Goal: Task Accomplishment & Management: Manage account settings

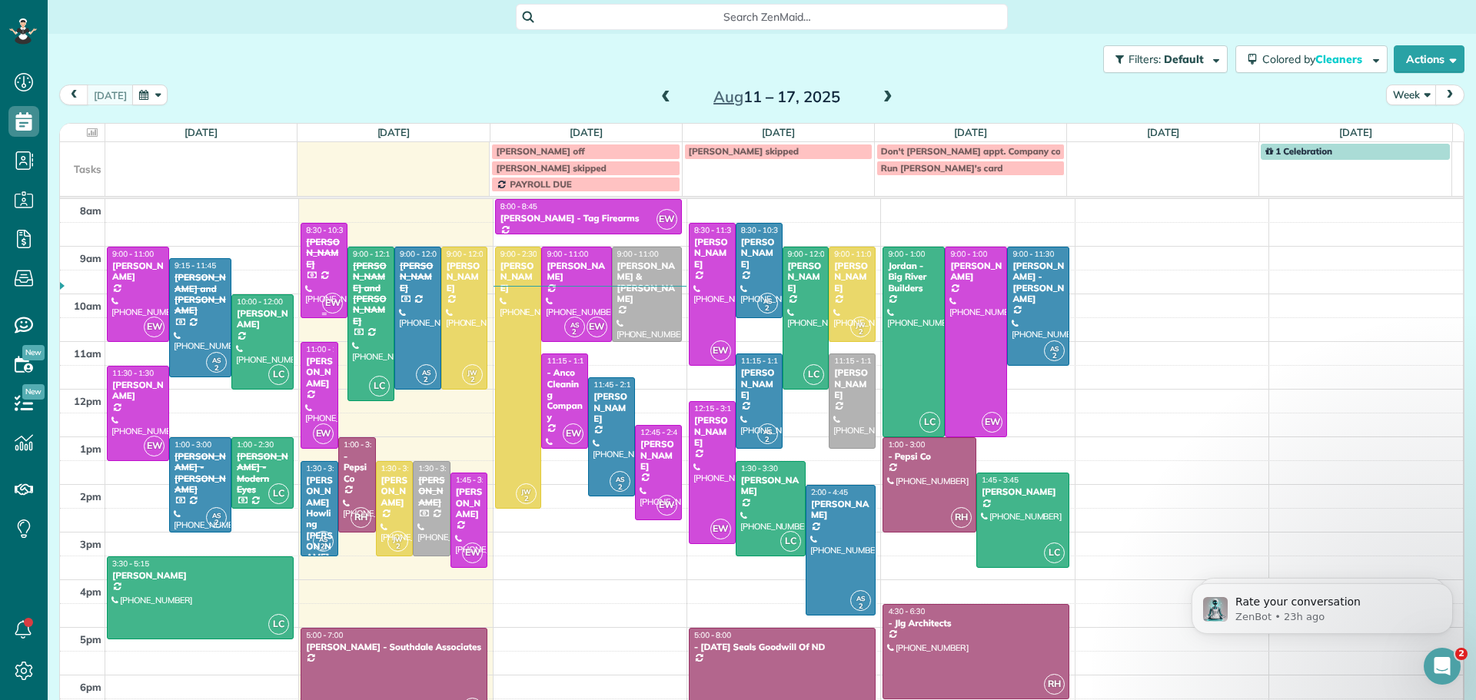
scroll to position [7, 7]
click at [561, 257] on span "9:00 - 11:00" at bounding box center [568, 254] width 42 height 10
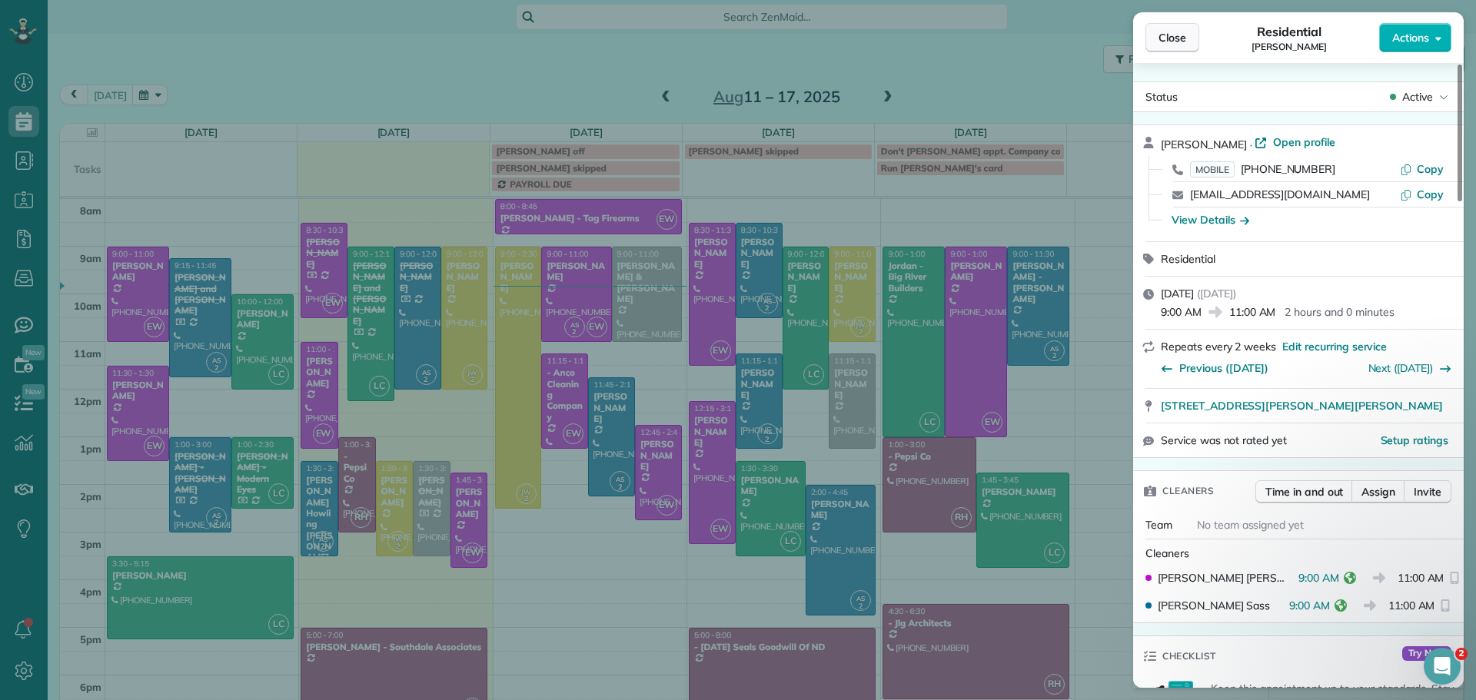
click at [1173, 37] on span "Close" at bounding box center [1173, 37] width 28 height 15
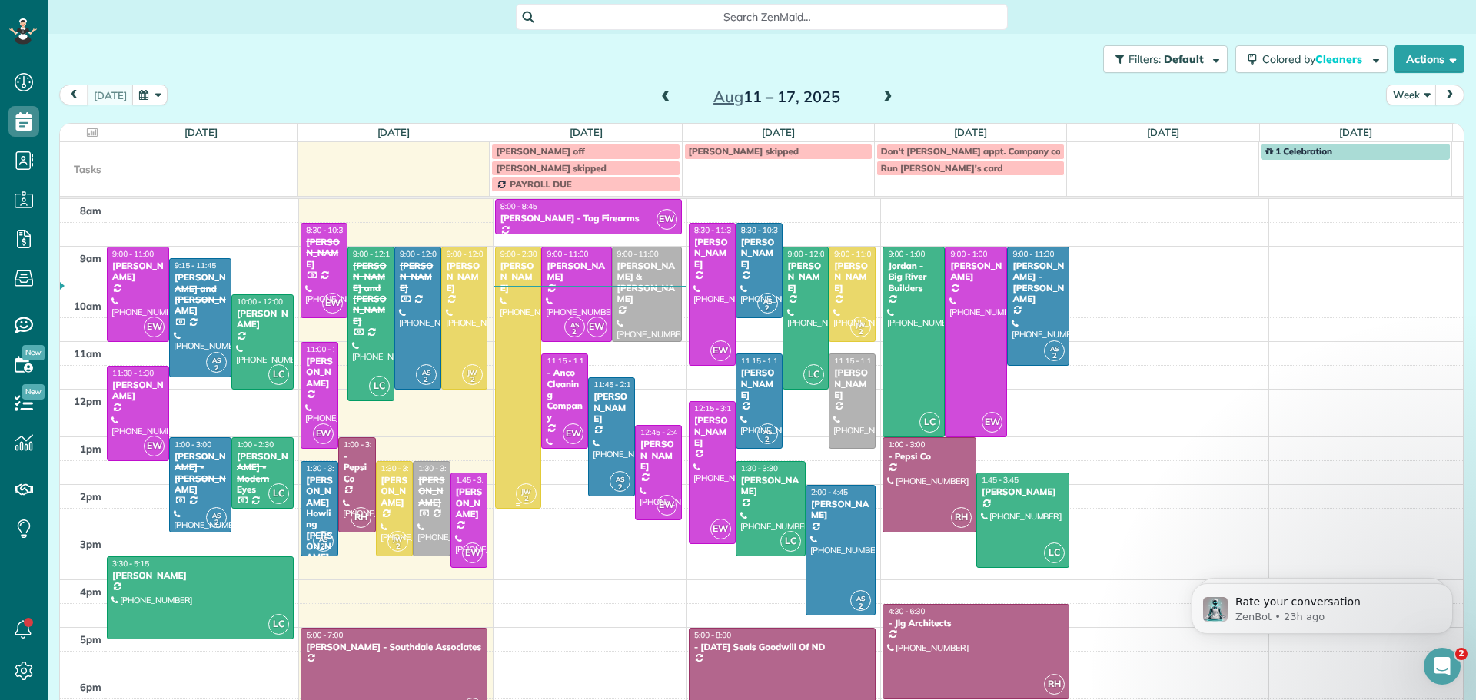
click at [507, 288] on div at bounding box center [518, 378] width 45 height 261
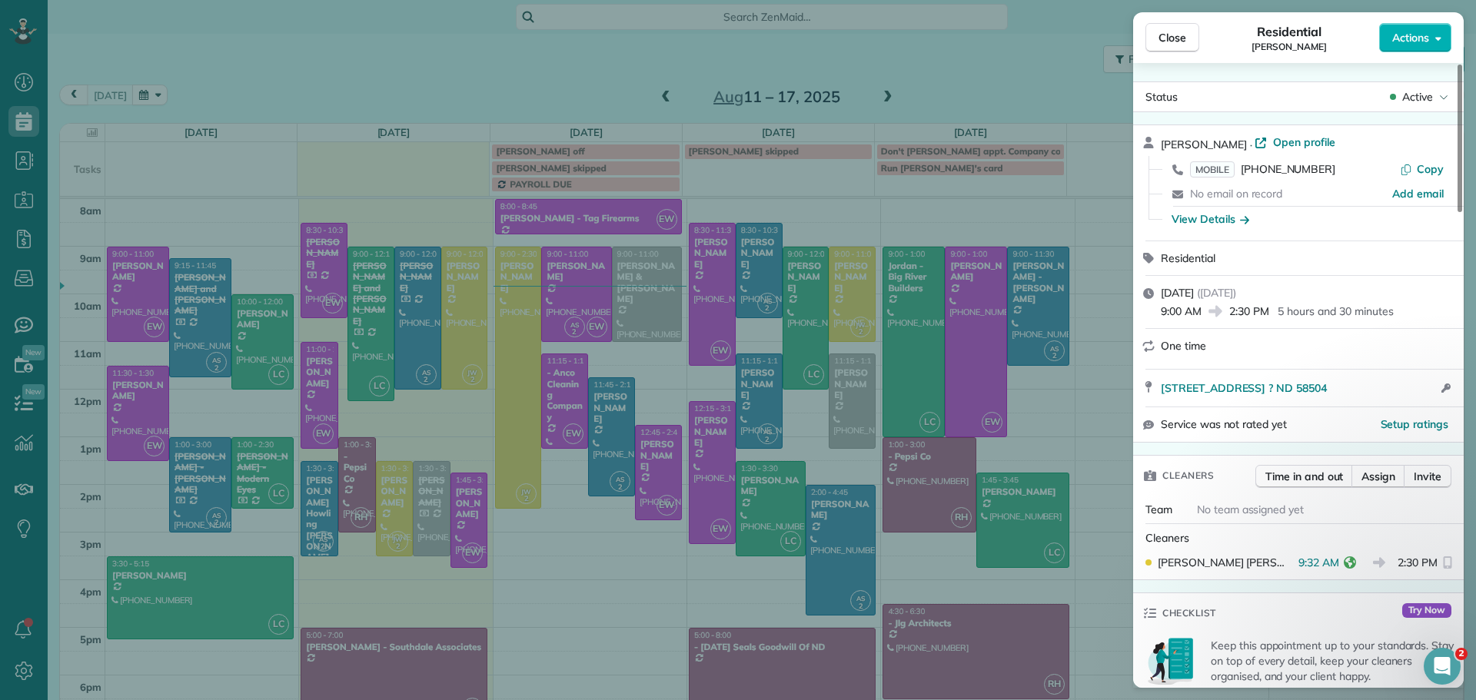
click at [1384, 666] on p "Keep this appointment up to your standards. Stay on top of every detail, keep y…" at bounding box center [1333, 661] width 244 height 46
click at [1438, 659] on icon "Open Intercom Messenger" at bounding box center [1442, 666] width 25 height 25
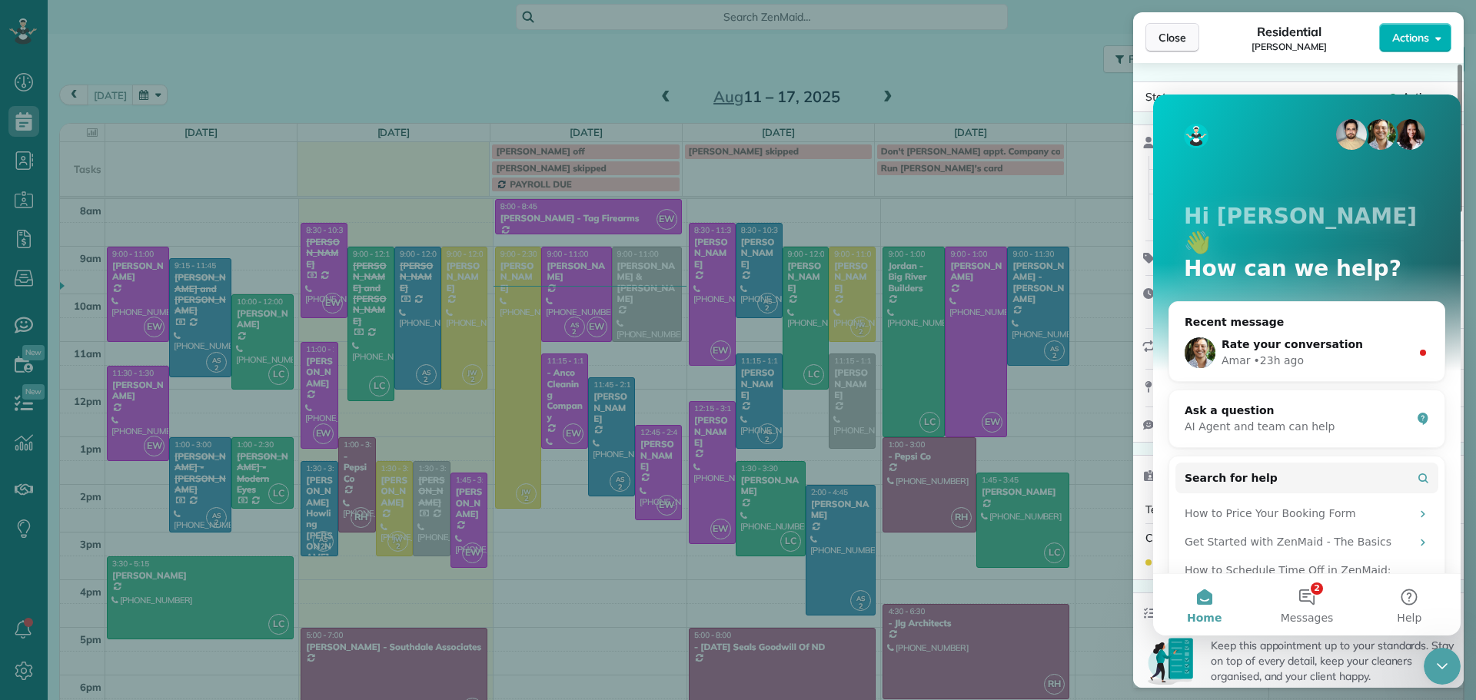
click at [1172, 42] on span "Close" at bounding box center [1173, 37] width 28 height 15
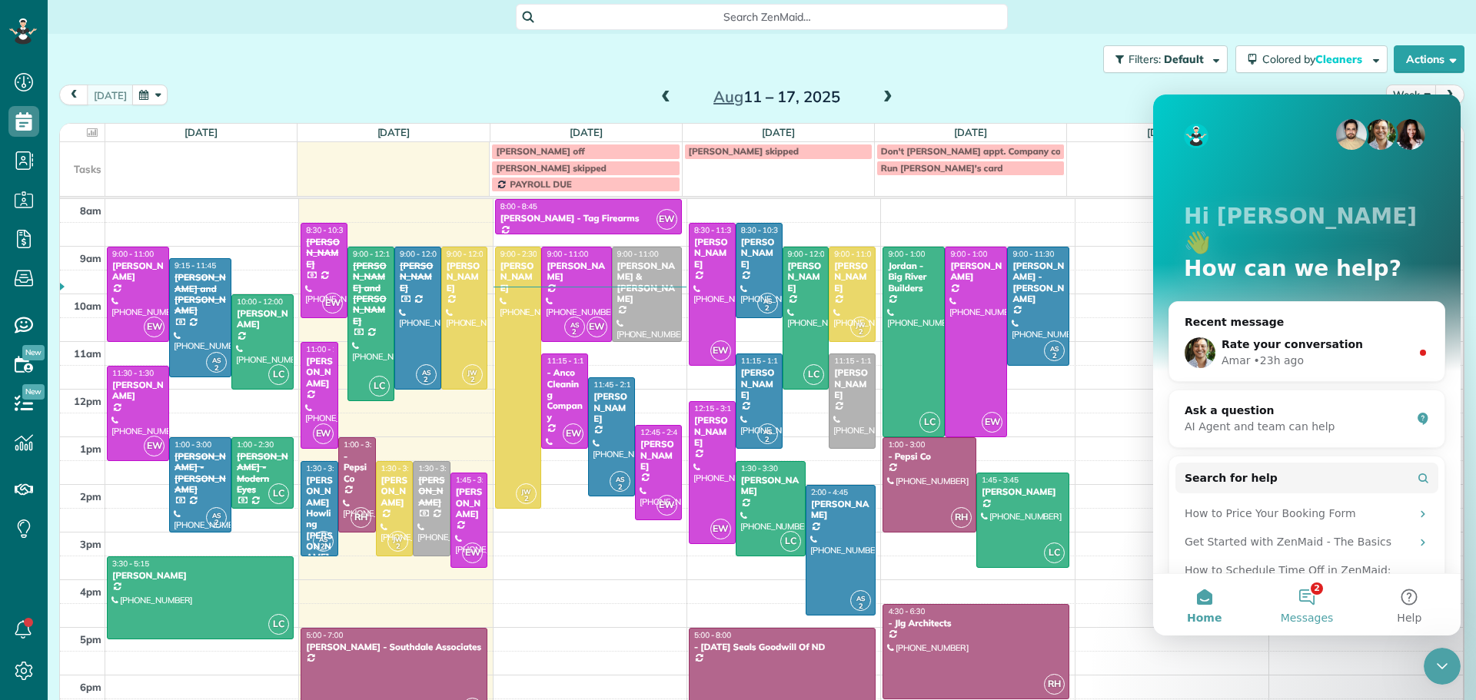
click at [1312, 594] on button "2 Messages" at bounding box center [1307, 605] width 102 height 62
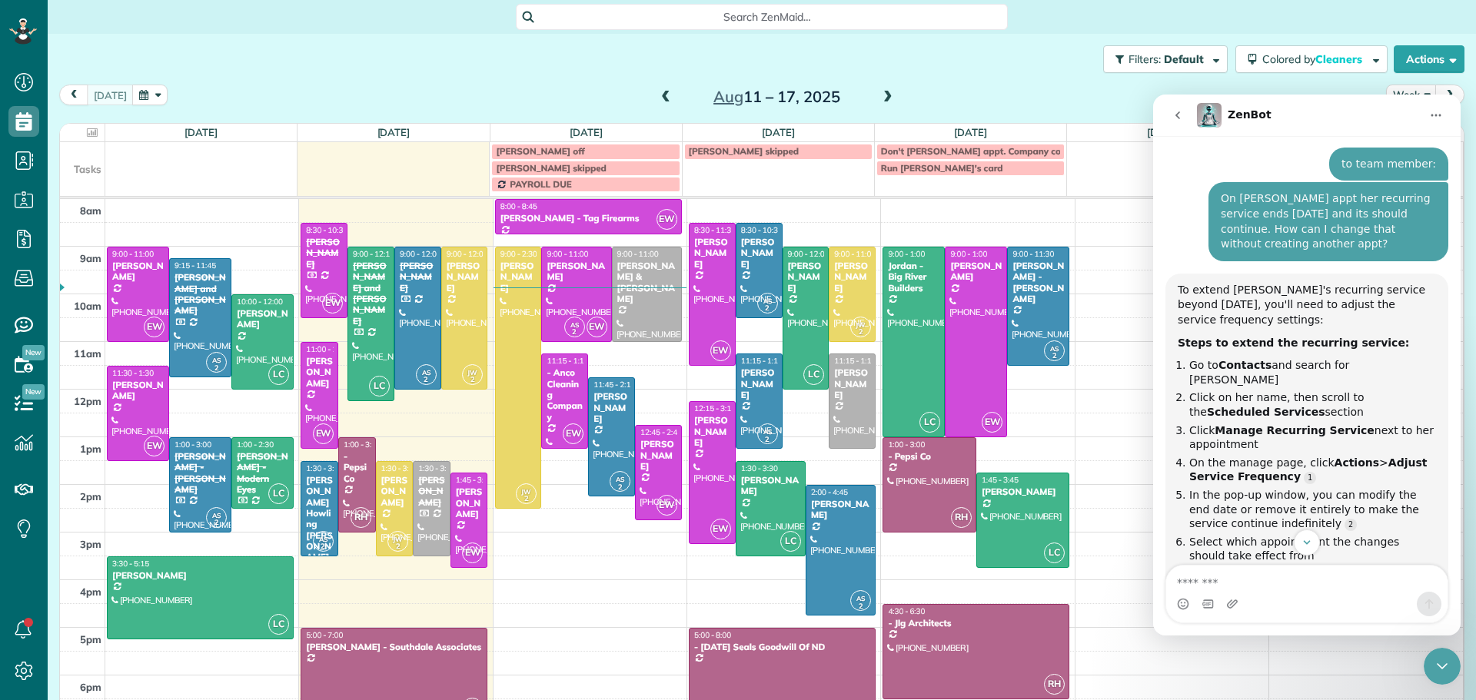
scroll to position [644, 0]
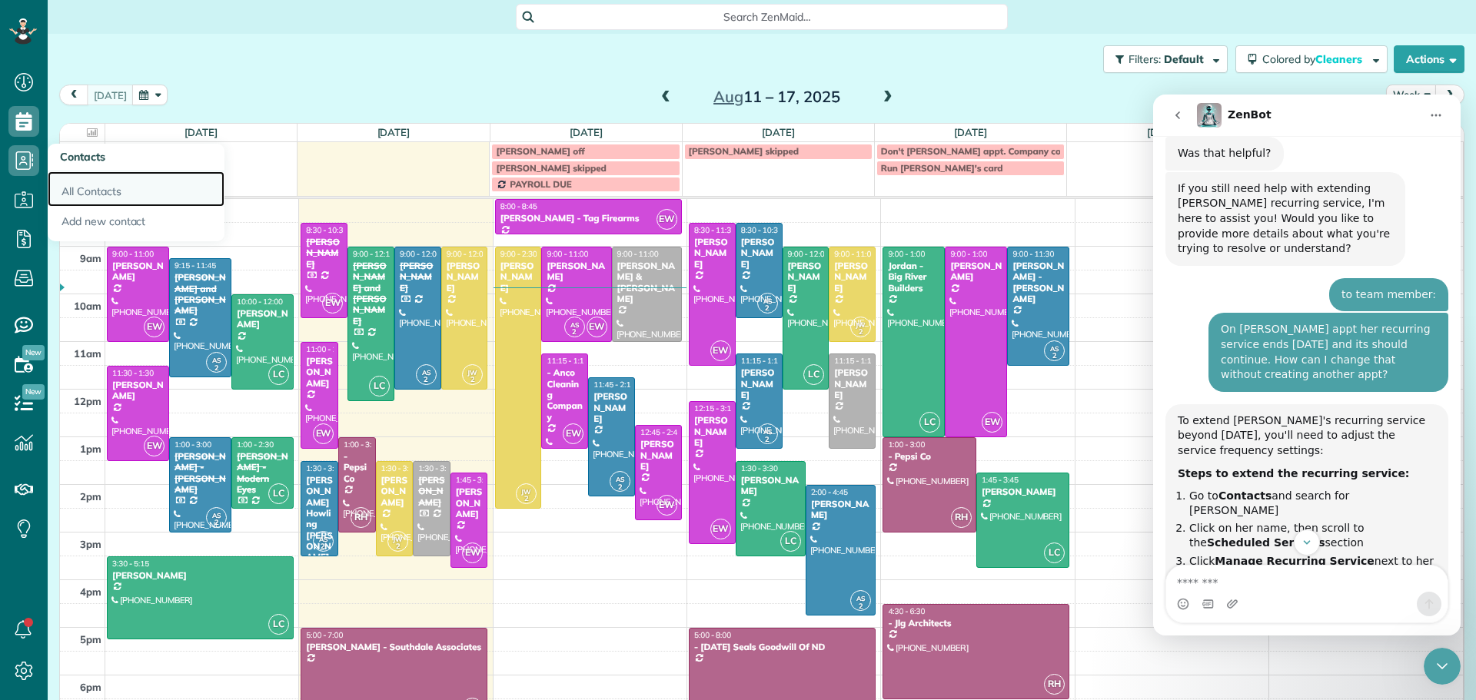
click at [91, 189] on link "All Contacts" at bounding box center [136, 188] width 177 height 35
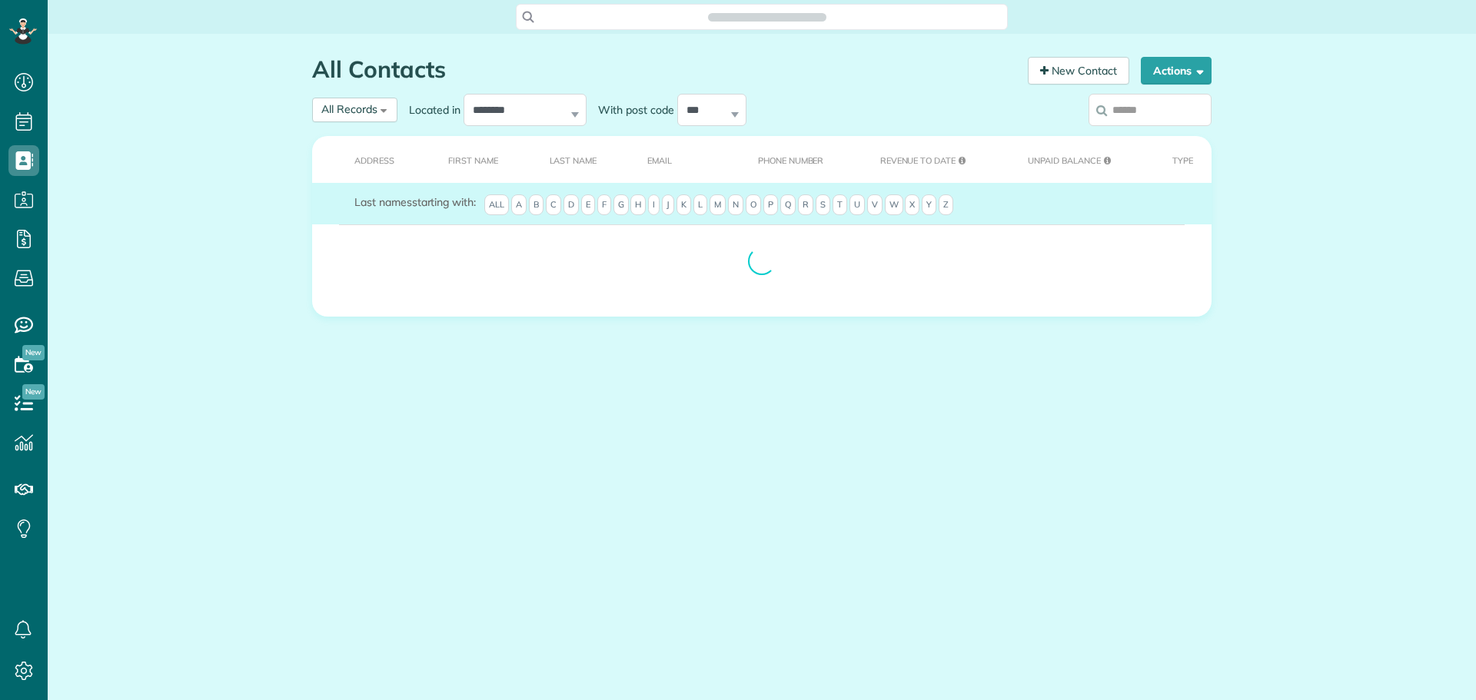
scroll to position [7, 7]
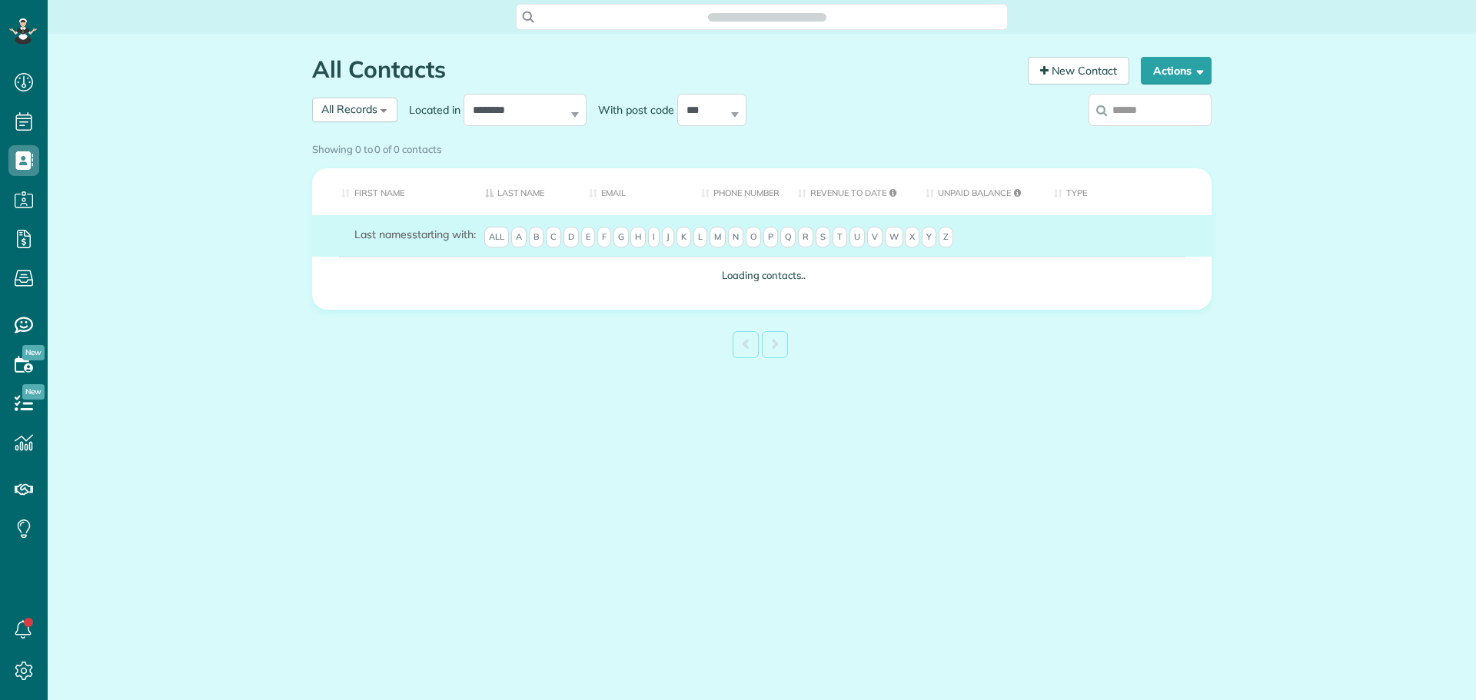
click at [1146, 115] on input "search" at bounding box center [1150, 110] width 123 height 32
type input "*"
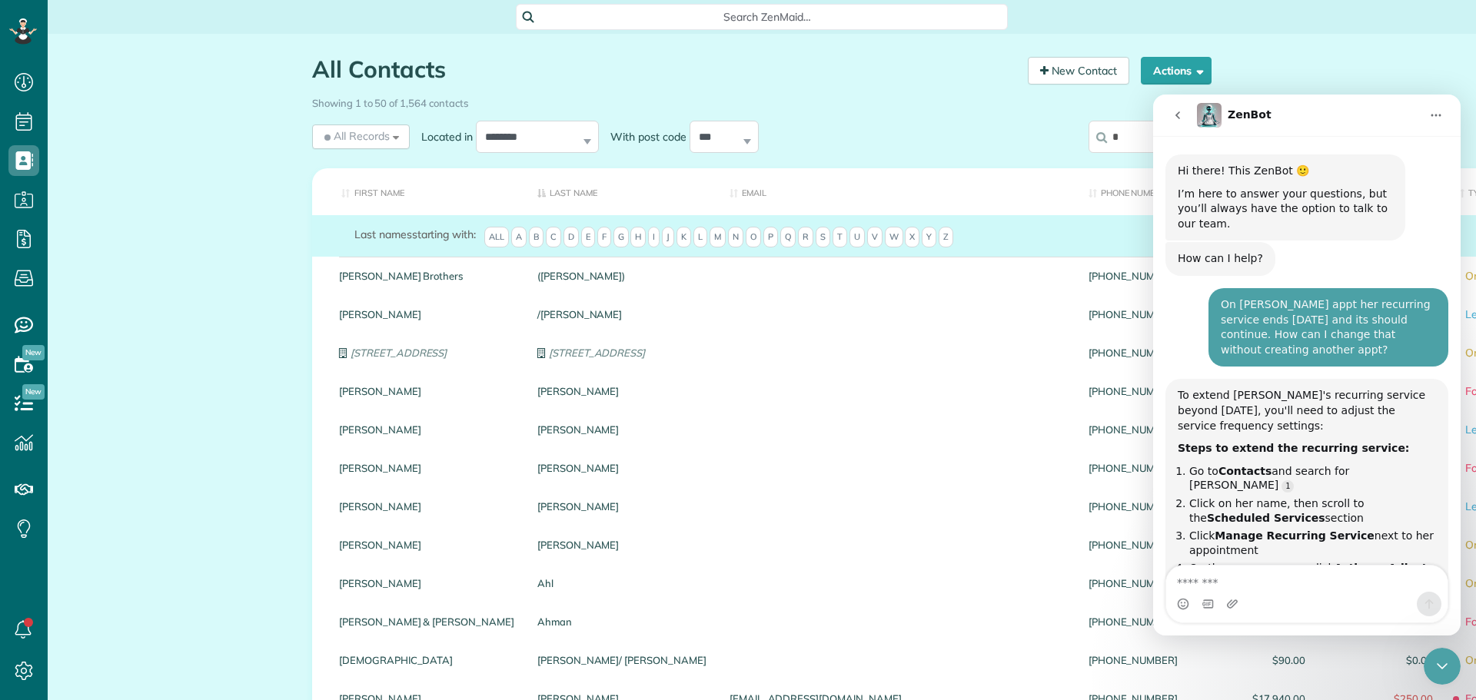
scroll to position [1029, 0]
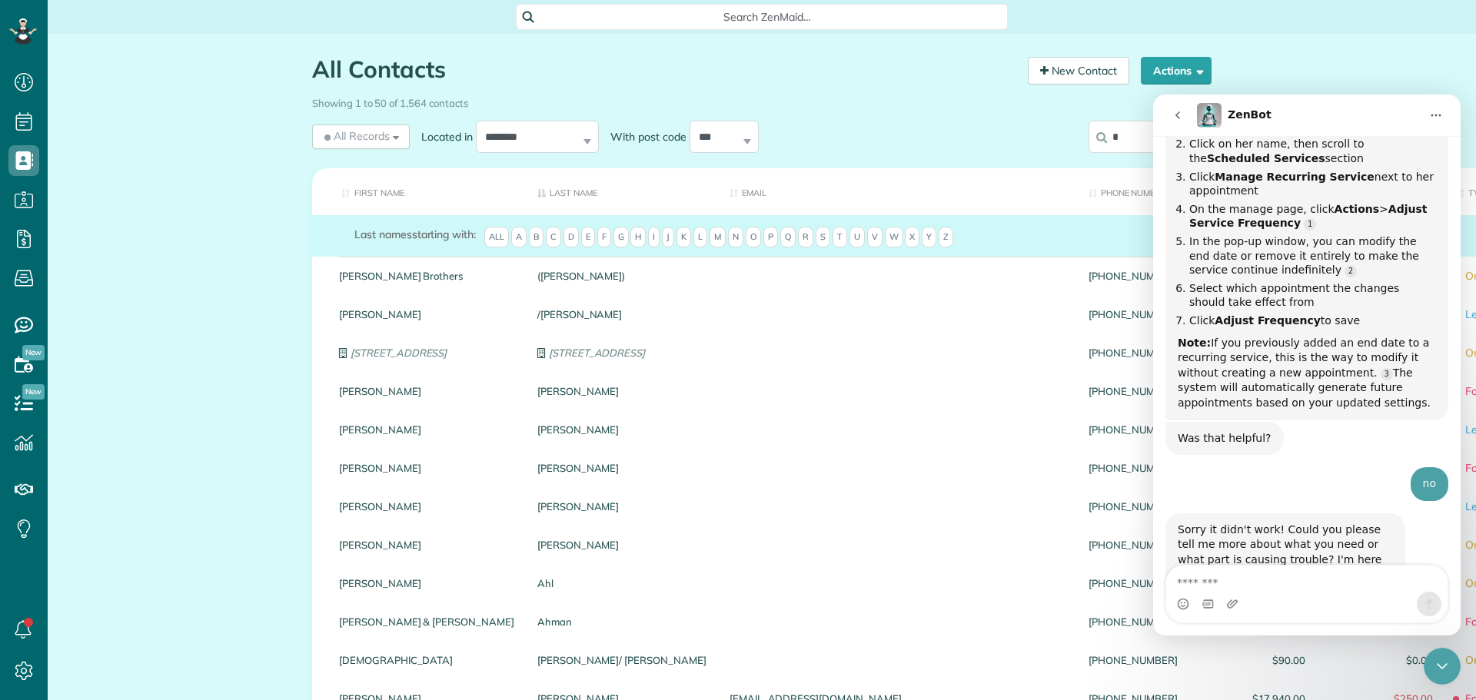
click at [1133, 138] on input "*" at bounding box center [1150, 137] width 123 height 32
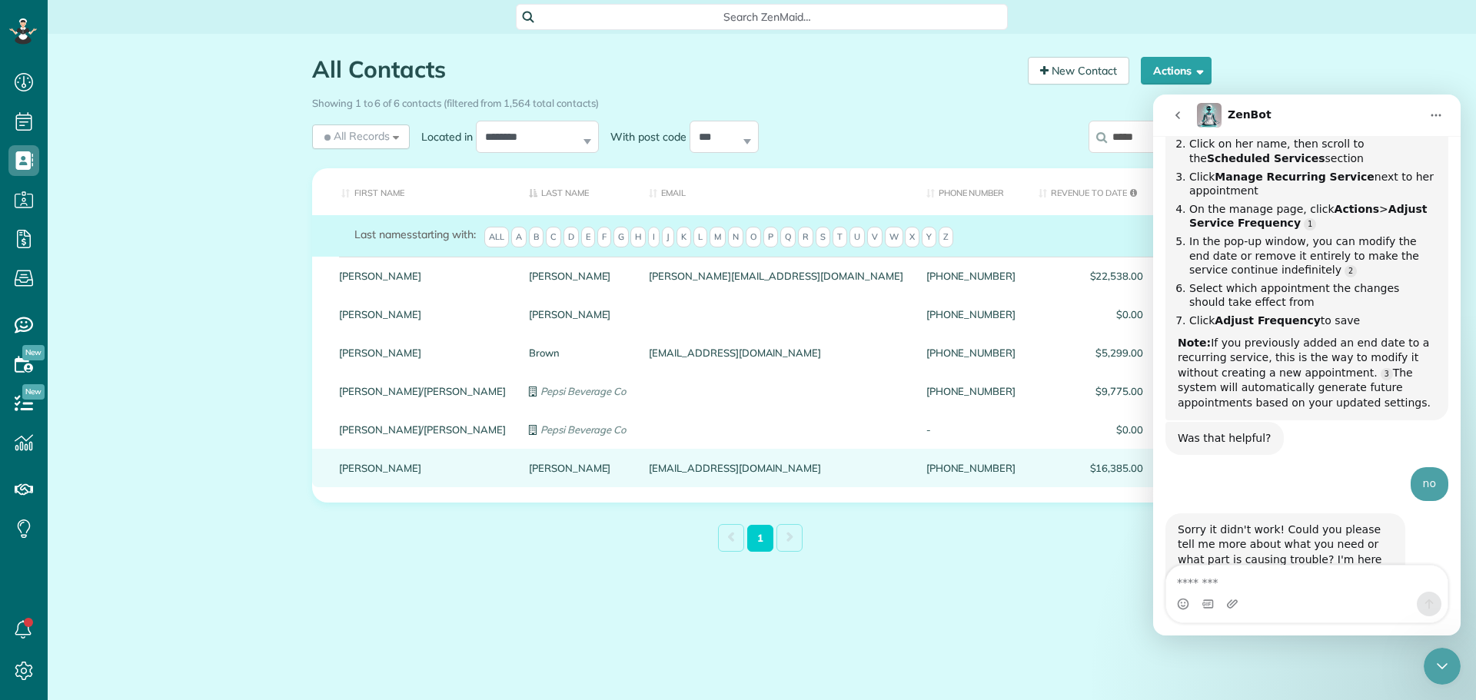
type input "*****"
click at [529, 474] on link "Schumaier" at bounding box center [577, 468] width 97 height 11
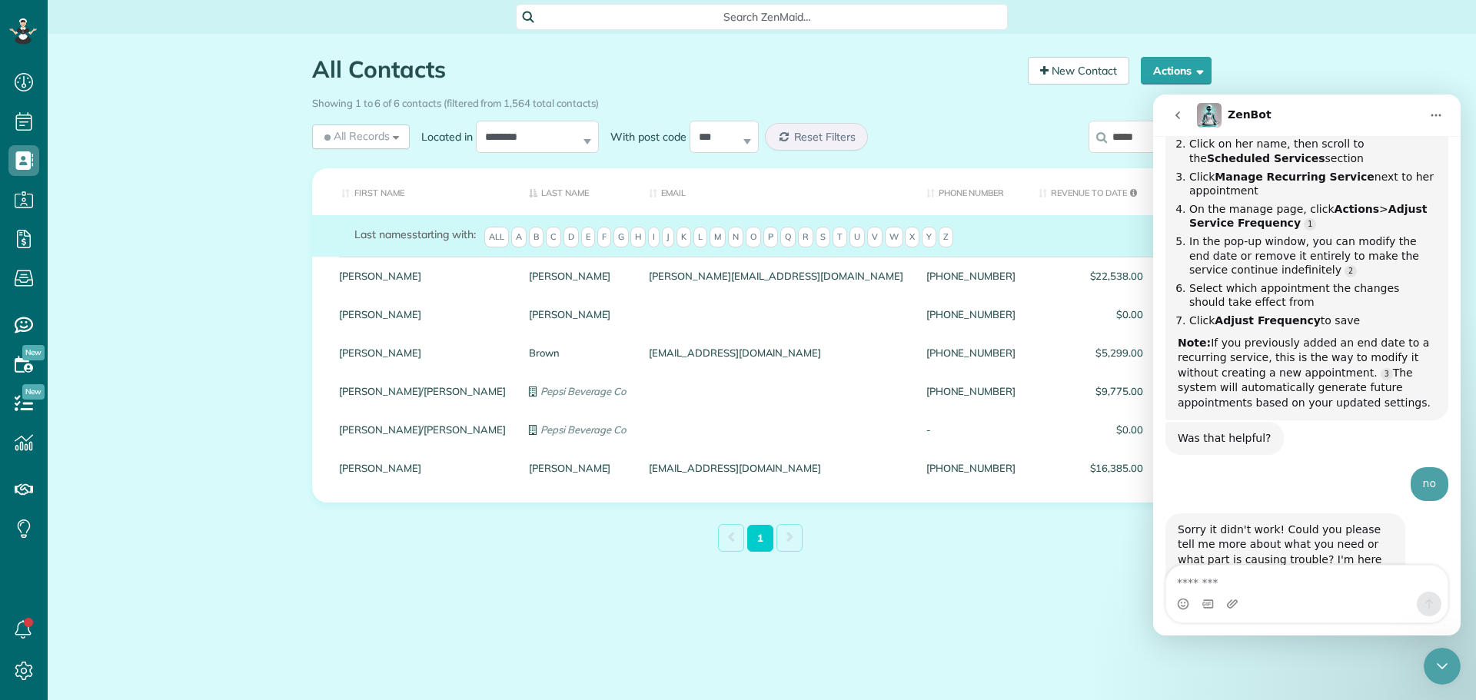
scroll to position [877, 0]
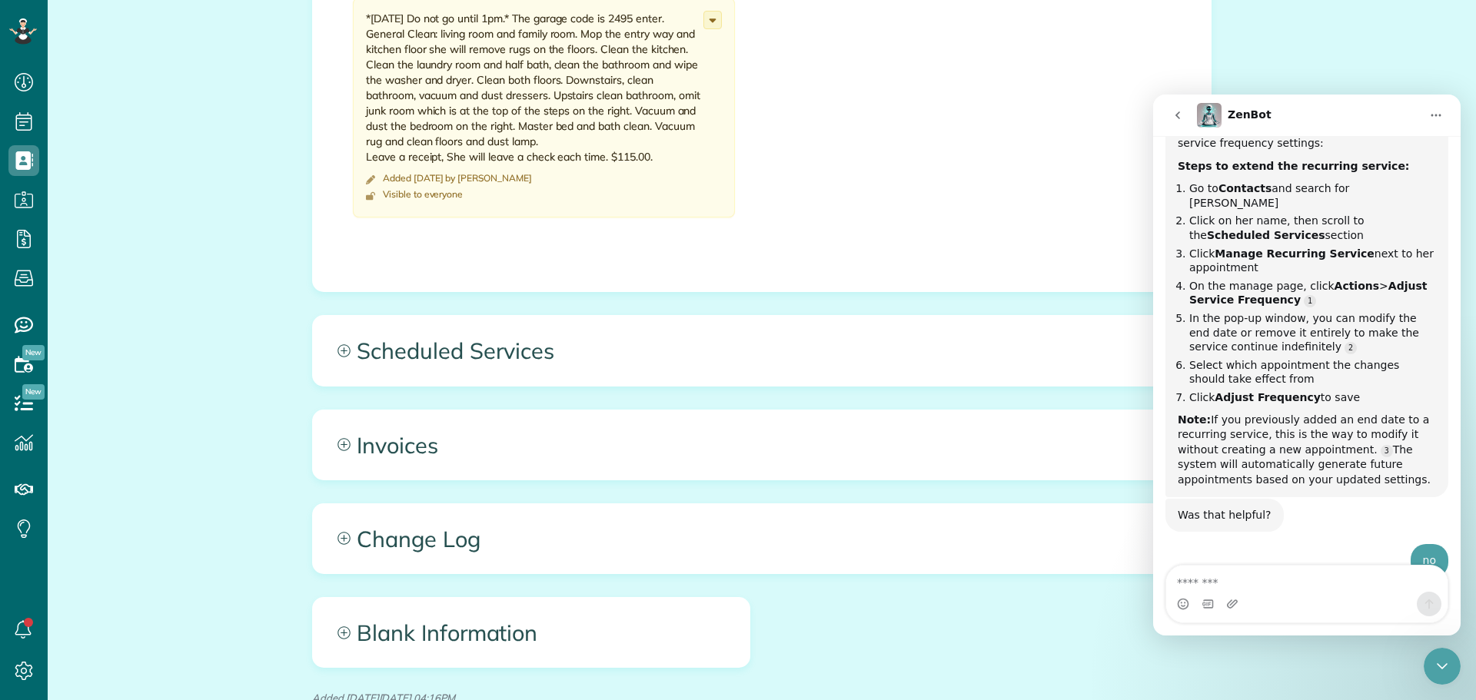
scroll to position [769, 0]
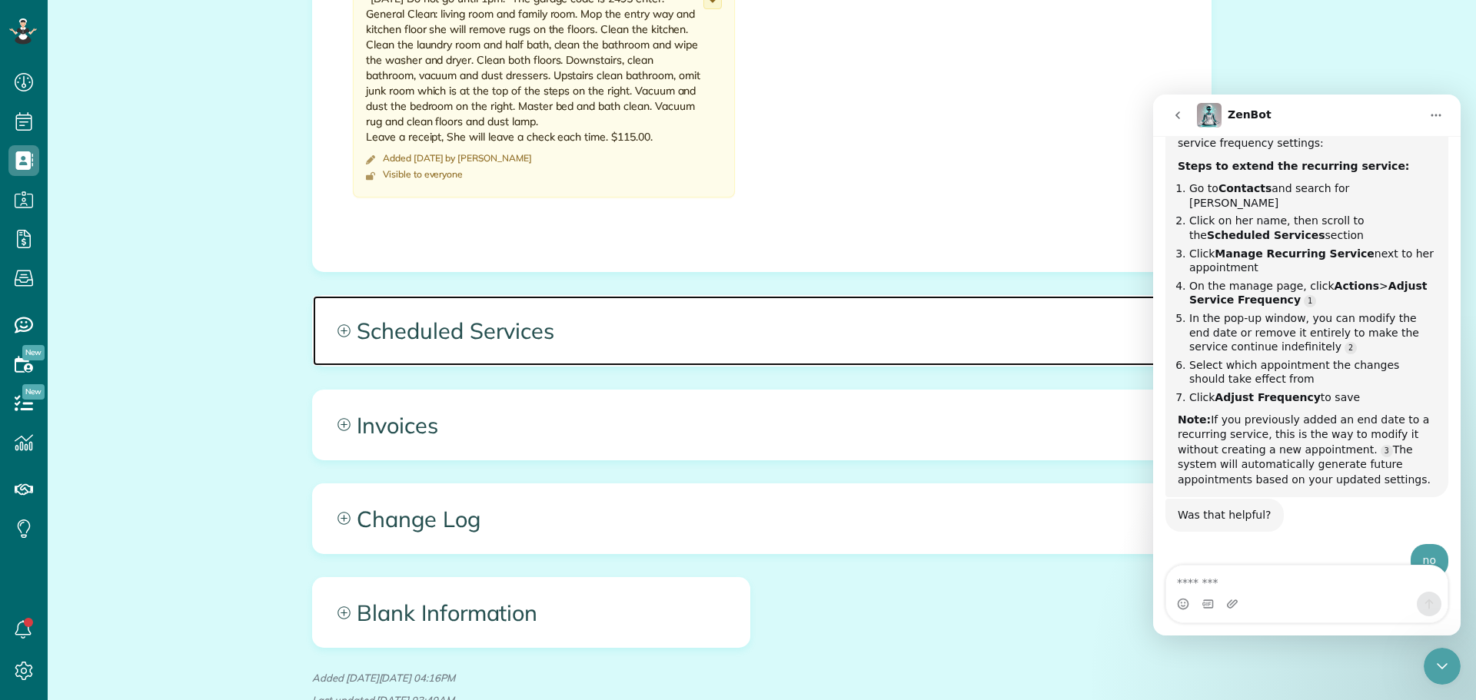
click at [399, 344] on span "Scheduled Services" at bounding box center [762, 330] width 898 height 69
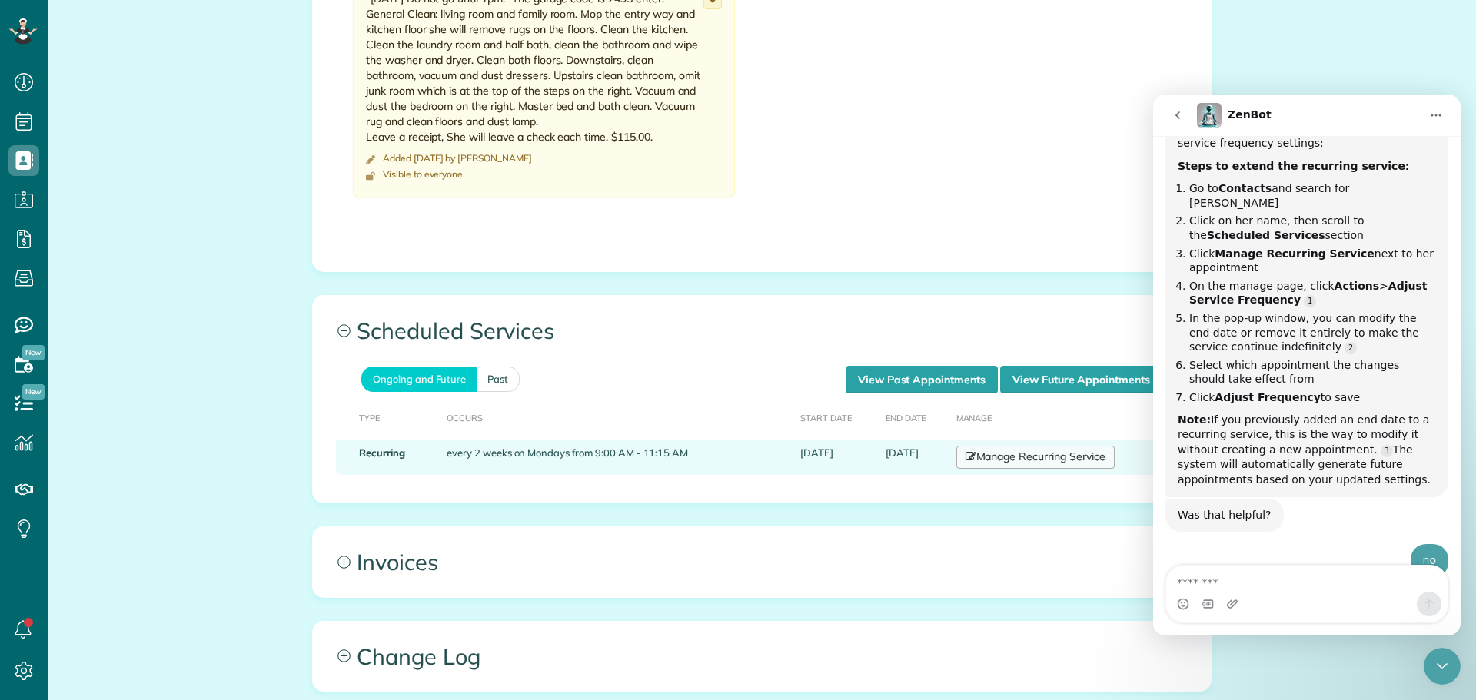
click at [1031, 469] on link "Manage Recurring Service" at bounding box center [1035, 457] width 158 height 23
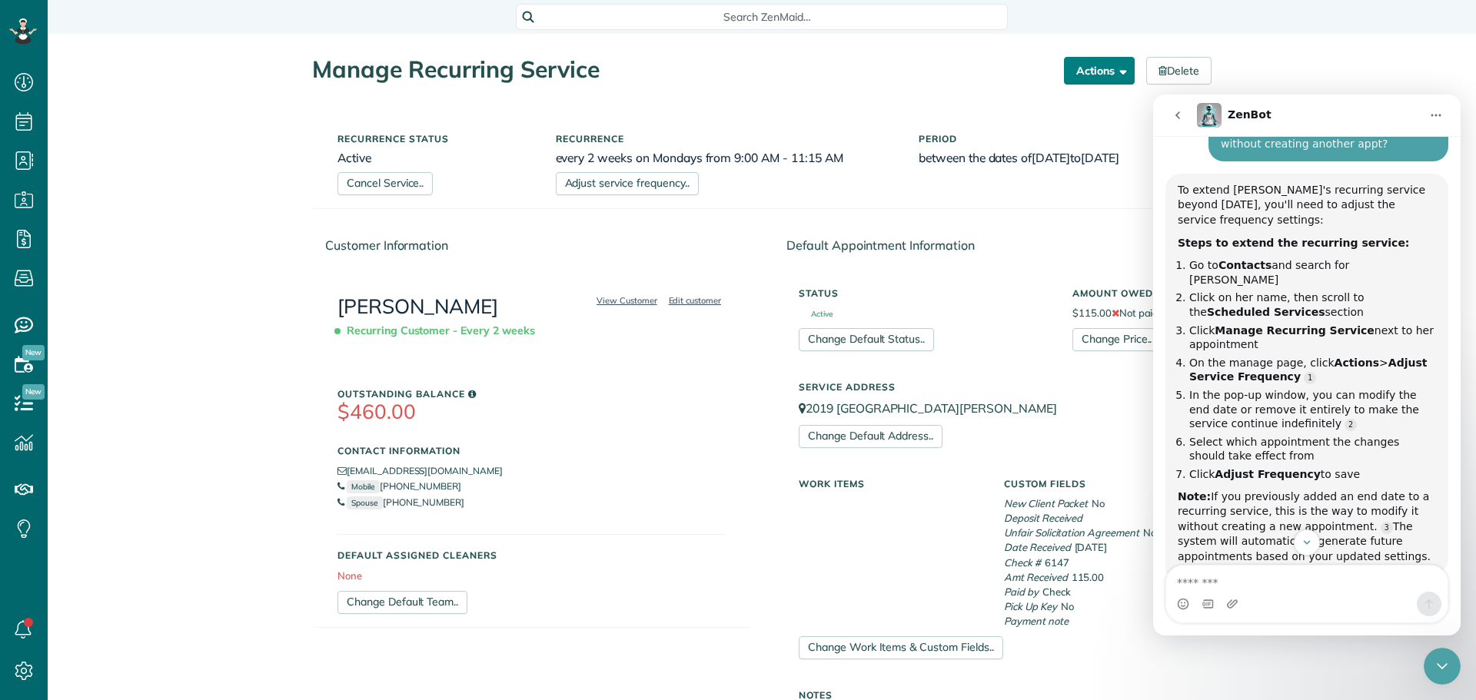
click at [1102, 68] on button "Actions" at bounding box center [1099, 71] width 71 height 28
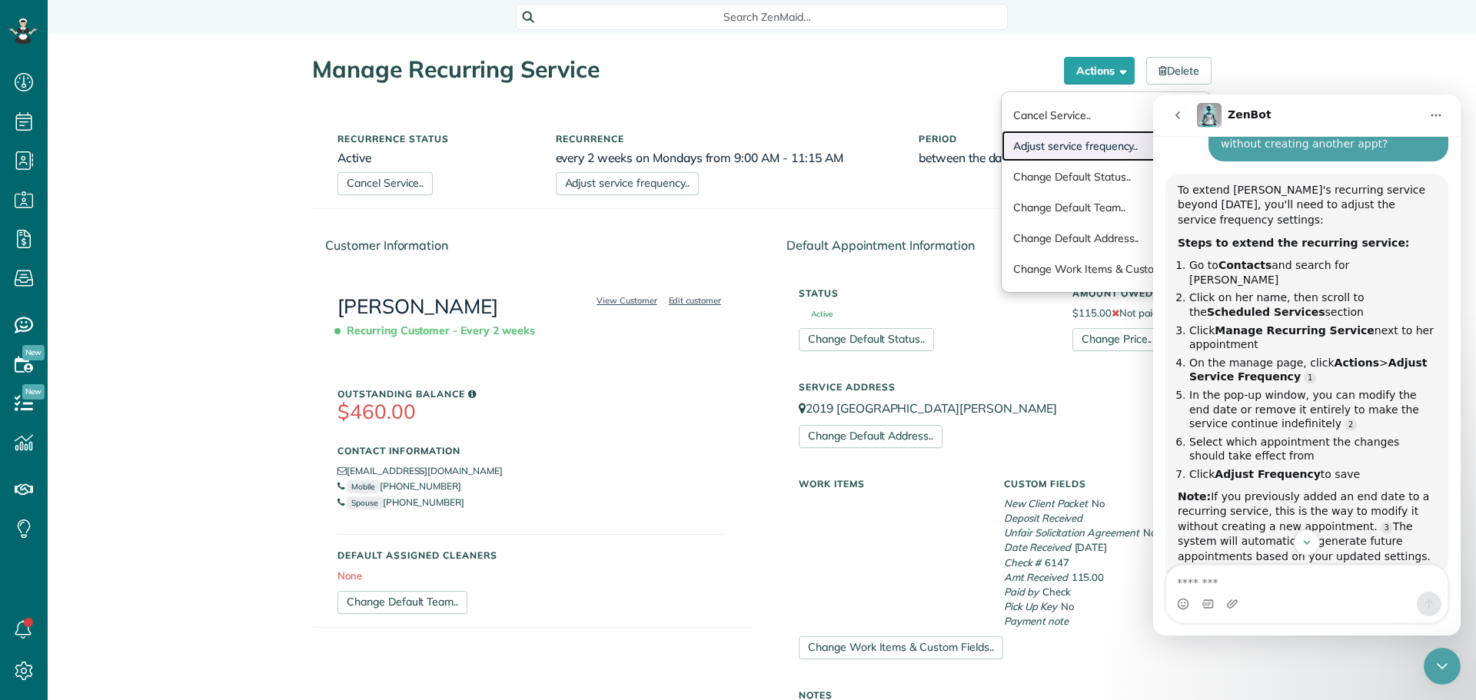
click at [1035, 145] on link "Adjust service frequency.." at bounding box center [1106, 146] width 209 height 31
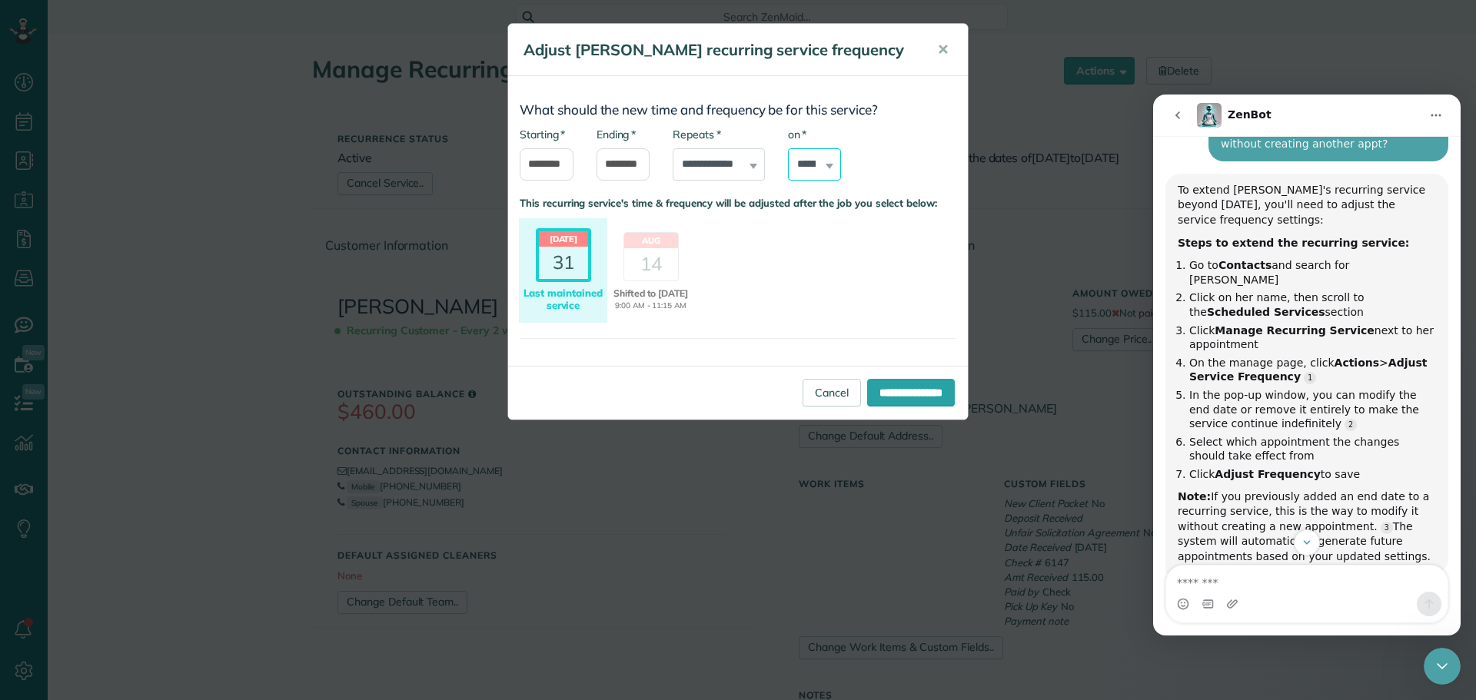
click at [814, 161] on select "****** ****** ******* ********* ******** ****** ********" at bounding box center [815, 164] width 54 height 32
select select "*"
click at [788, 148] on select "****** ****** ******* ********* ******** ****** ********" at bounding box center [815, 164] width 54 height 32
click at [656, 253] on div "14" at bounding box center [651, 264] width 54 height 32
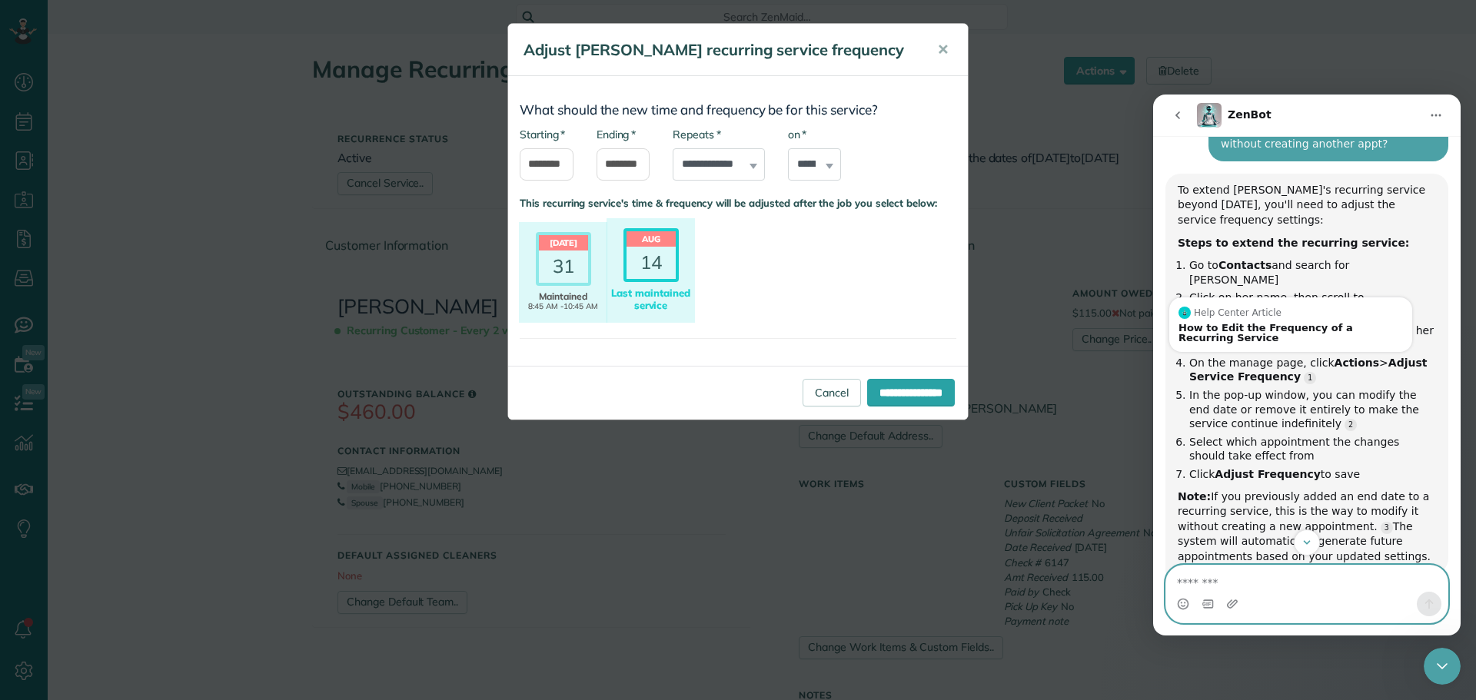
click at [1209, 586] on textarea "Message…" at bounding box center [1306, 579] width 281 height 26
type textarea "**********"
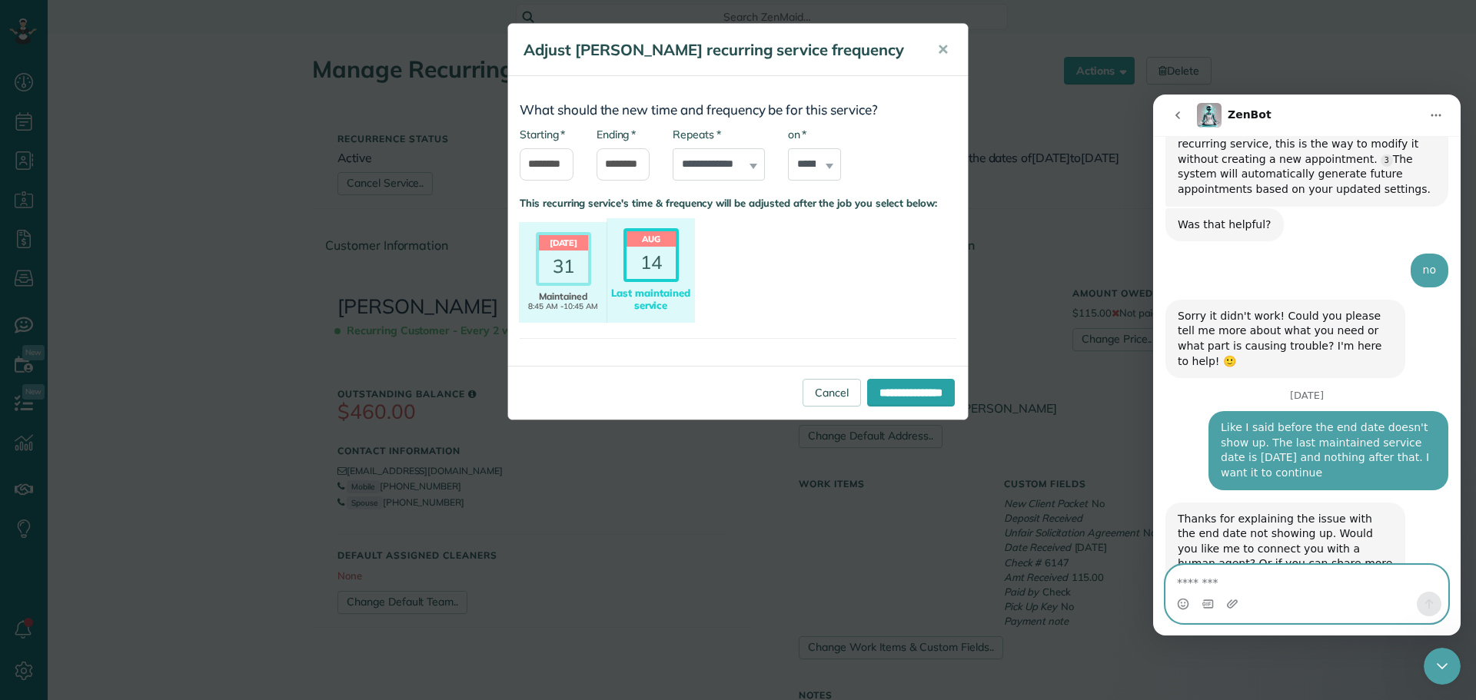
scroll to position [1246, 0]
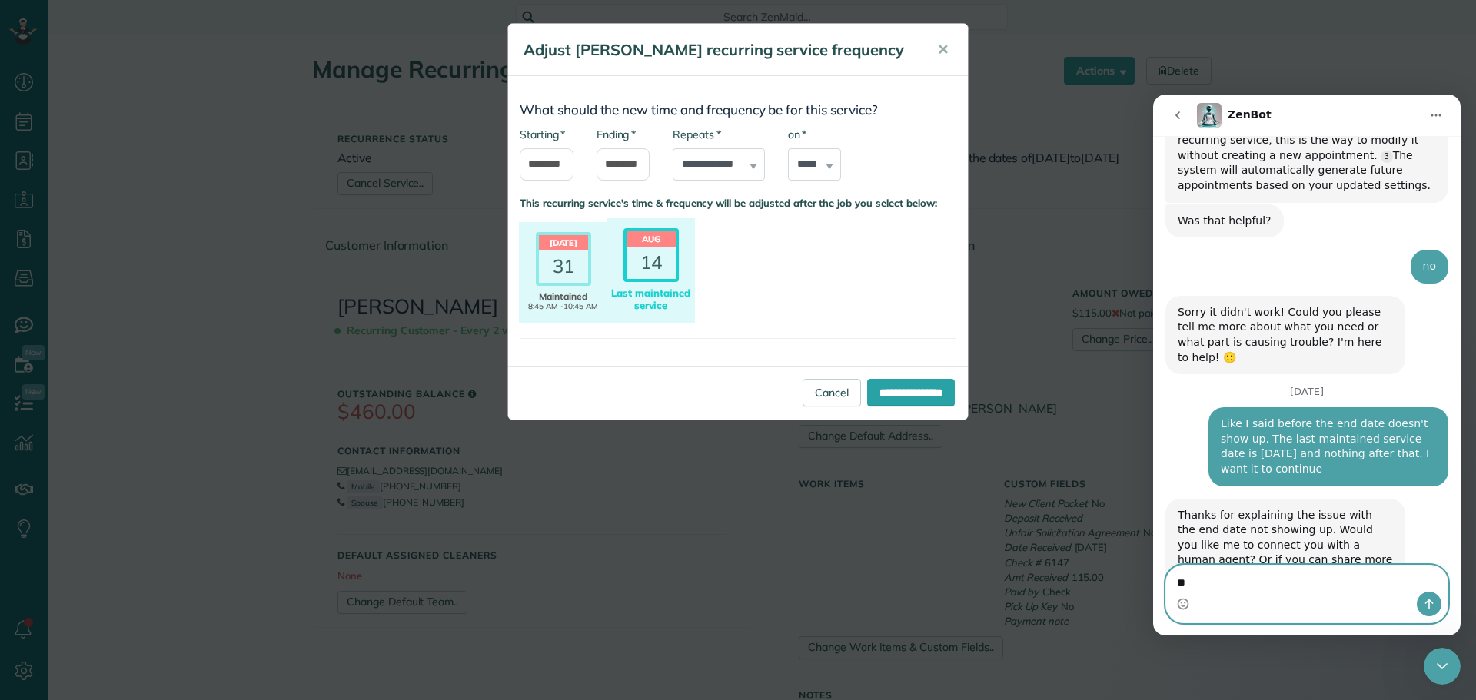
type textarea "***"
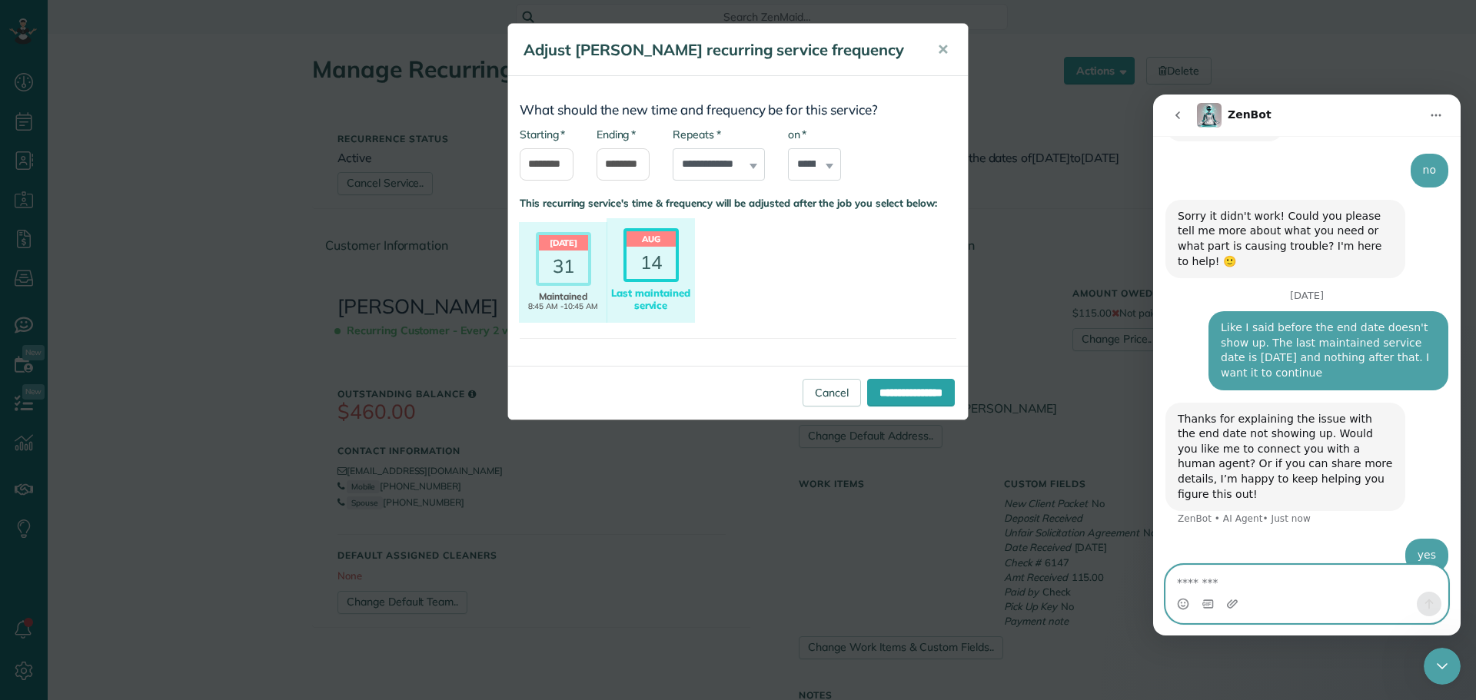
scroll to position [1336, 0]
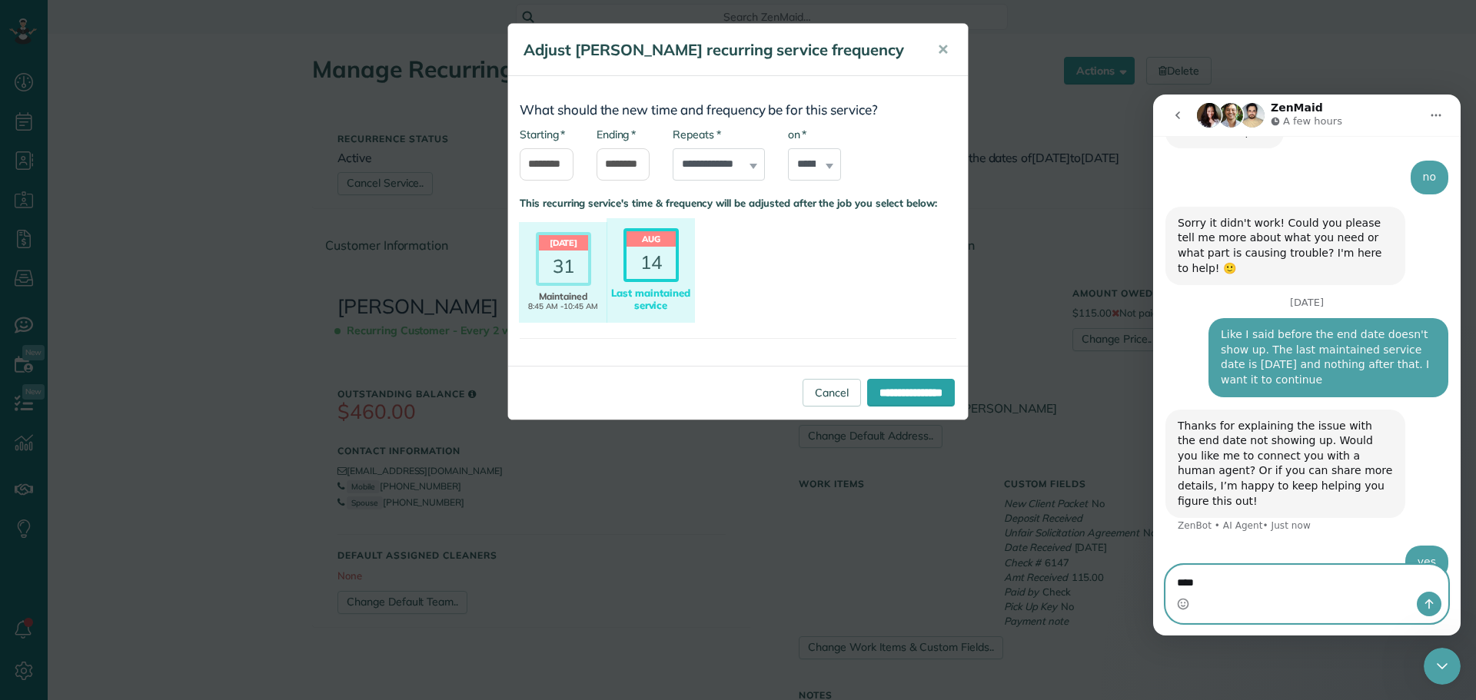
type textarea "*****"
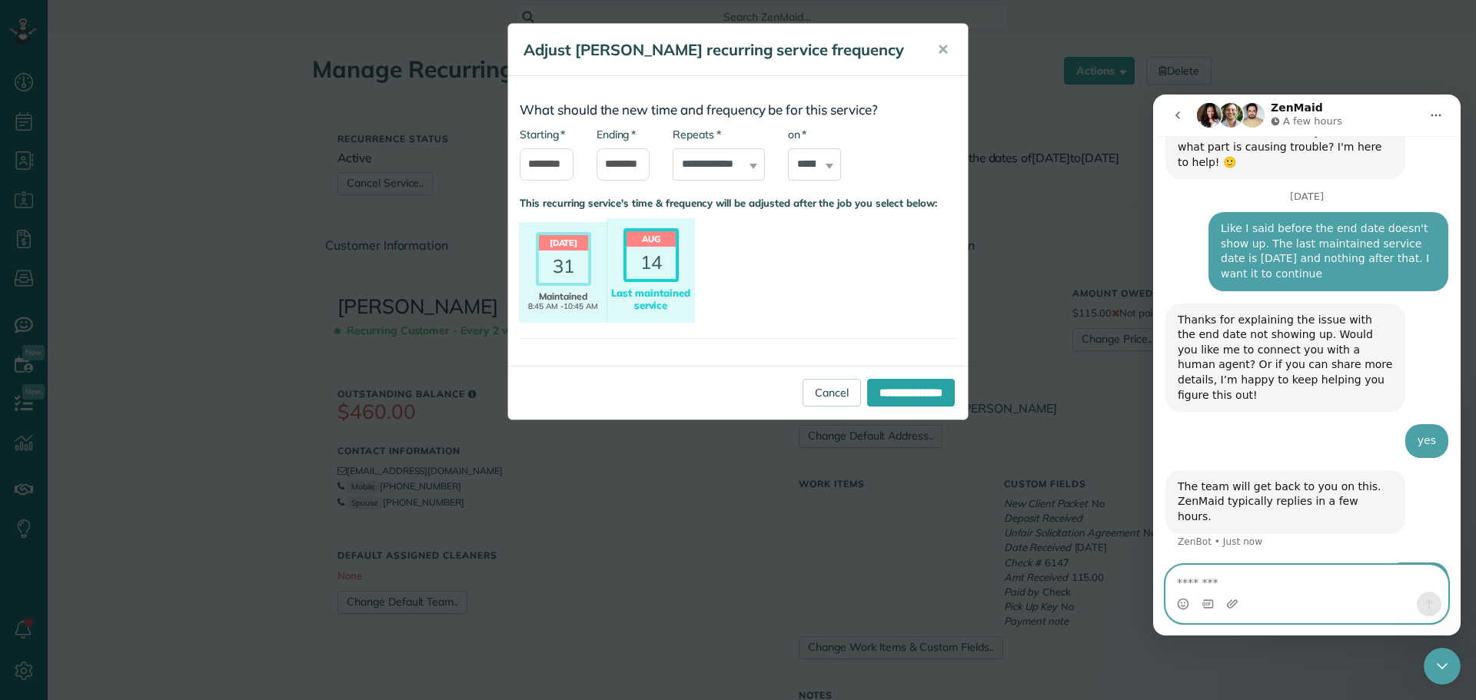
scroll to position [1442, 0]
